Goal: Information Seeking & Learning: Learn about a topic

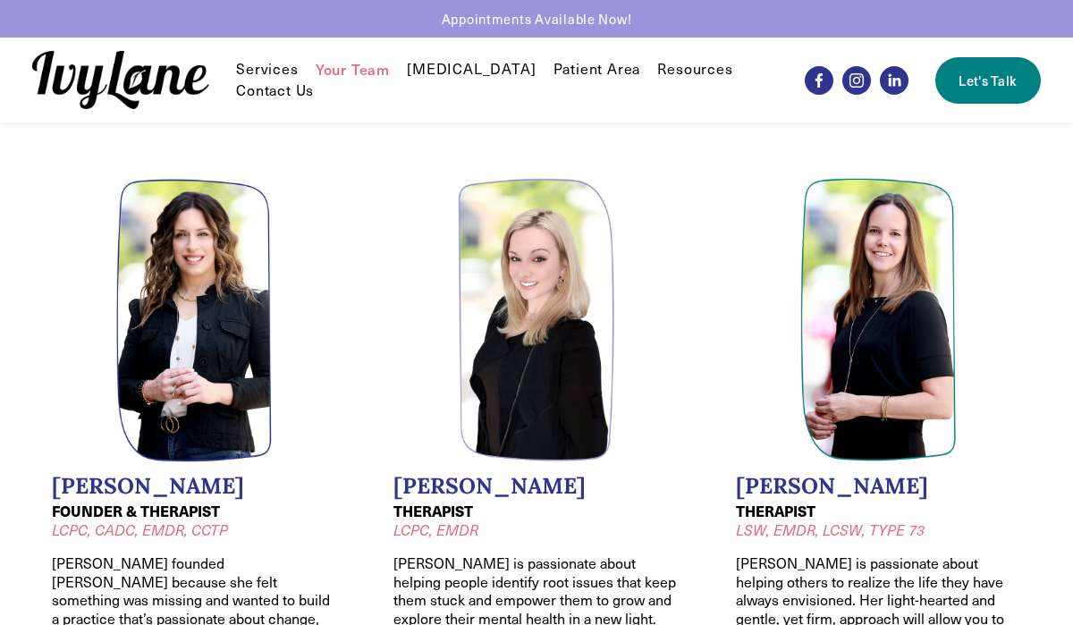
click at [1031, 270] on li "[PERSON_NAME] THERAPIST LSW, EMDR, LCSW, TYPE 73 [PERSON_NAME] is passionate ab…" at bounding box center [878, 472] width 325 height 628
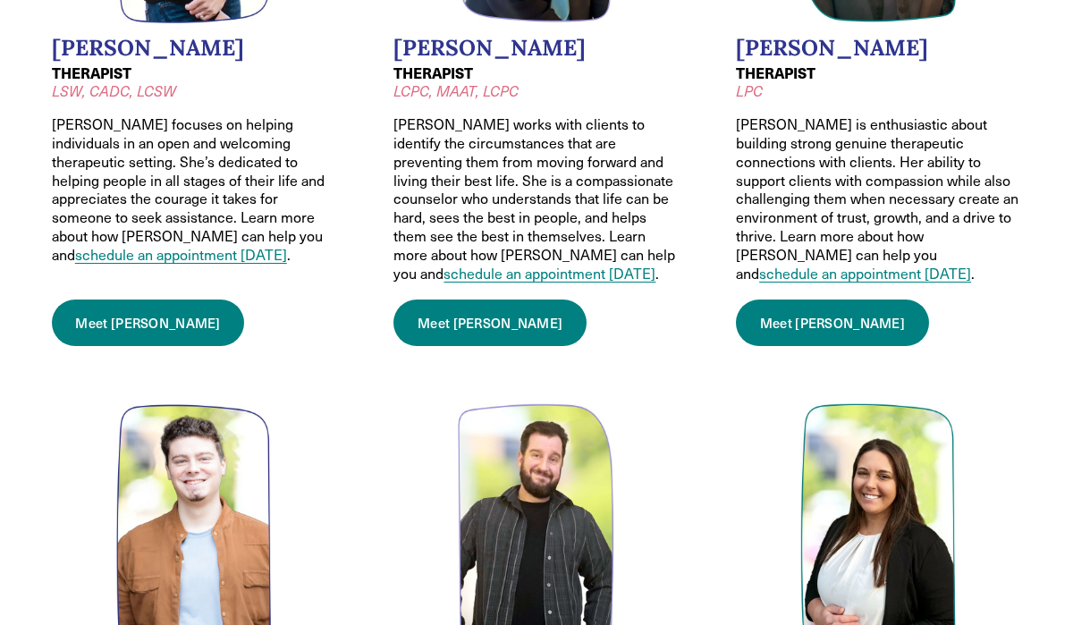
scroll to position [1073, 0]
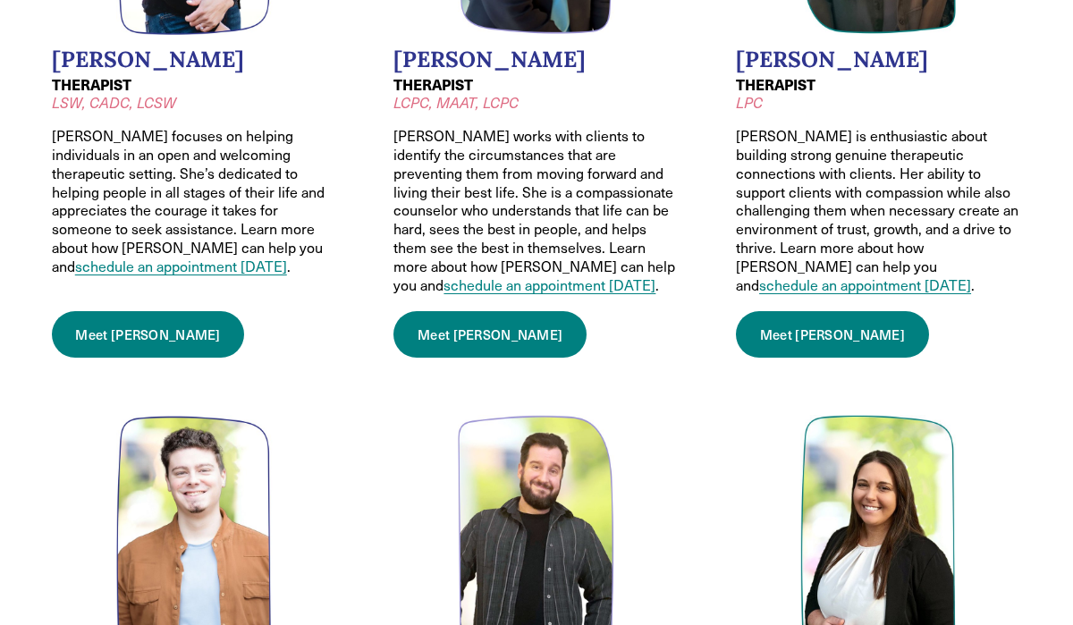
click at [478, 316] on link "Meet [PERSON_NAME]" at bounding box center [489, 334] width 193 height 46
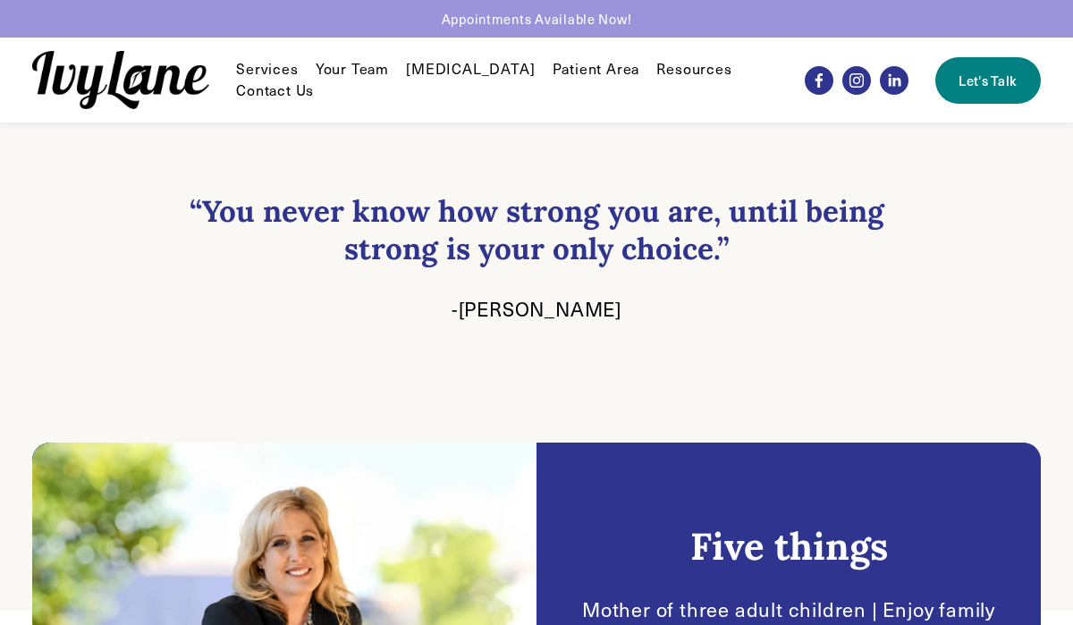
click at [0, 0] on span "Individual Therapy" at bounding box center [0, 0] width 0 height 0
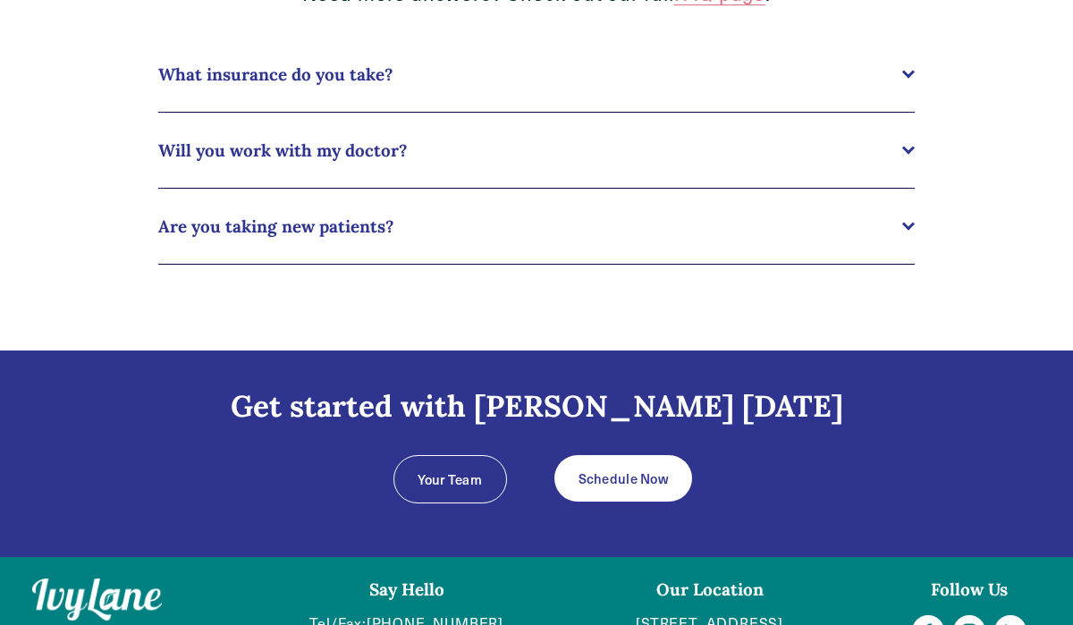
scroll to position [1967, 0]
